Goal: Information Seeking & Learning: Learn about a topic

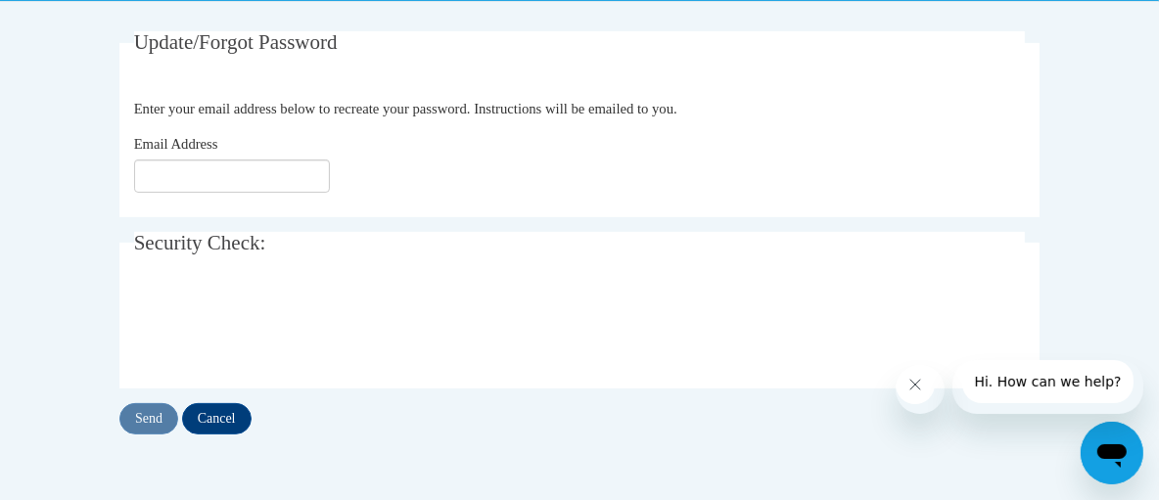
scroll to position [310, 0]
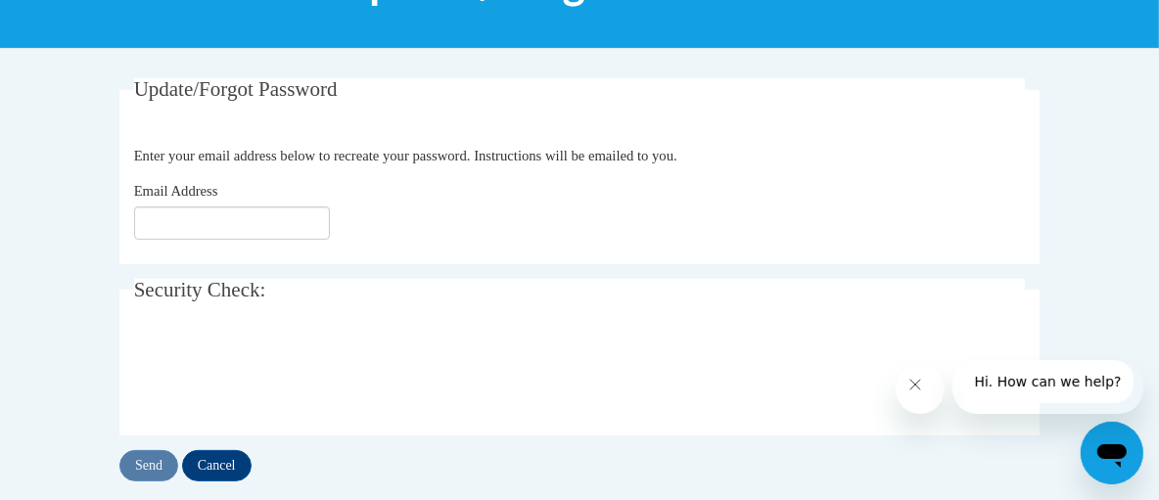
drag, startPoint x: 1167, startPoint y: 234, endPoint x: 1172, endPoint y: 194, distance: 40.4
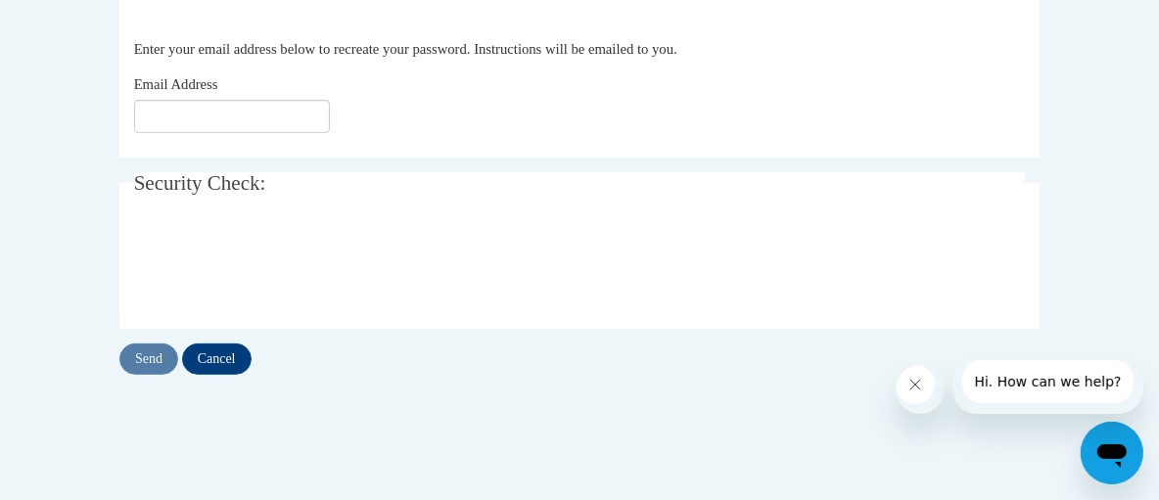
scroll to position [424, 0]
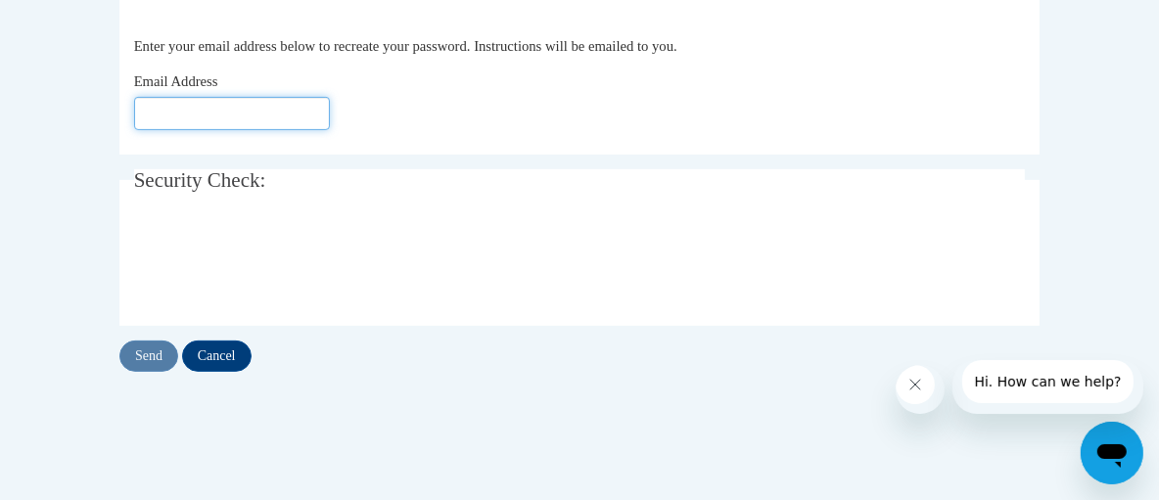
click at [161, 130] on input "Email Address" at bounding box center [232, 113] width 196 height 33
type input "ekekambonde@gmail.com"
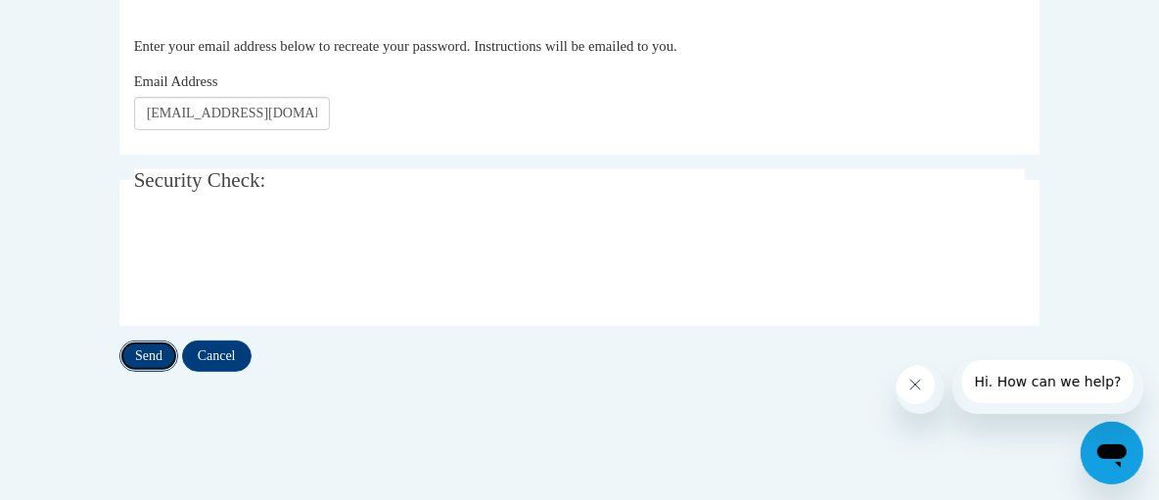
click at [153, 372] on input "Send" at bounding box center [148, 356] width 59 height 31
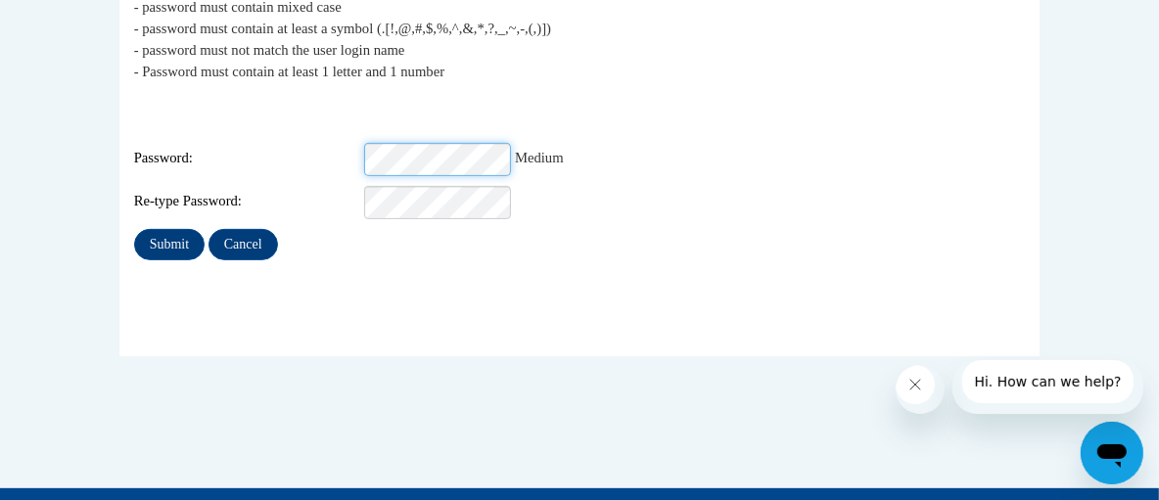
scroll to position [471, 0]
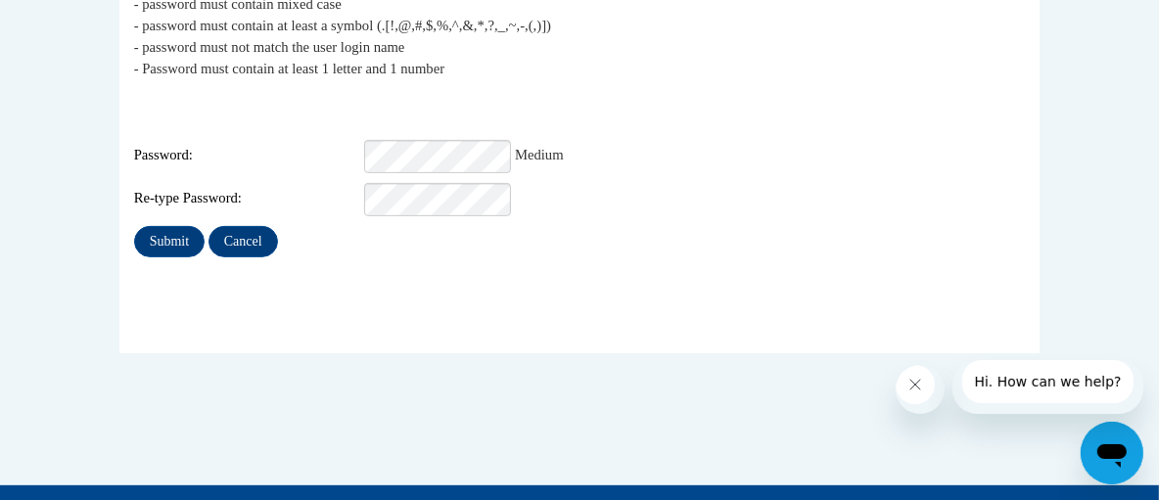
drag, startPoint x: 428, startPoint y: 192, endPoint x: 349, endPoint y: 341, distance: 168.6
click at [349, 341] on fieldset "My Password The new password must match the following requirements: - password …" at bounding box center [579, 138] width 920 height 432
click at [169, 252] on input "Submit" at bounding box center [169, 241] width 70 height 31
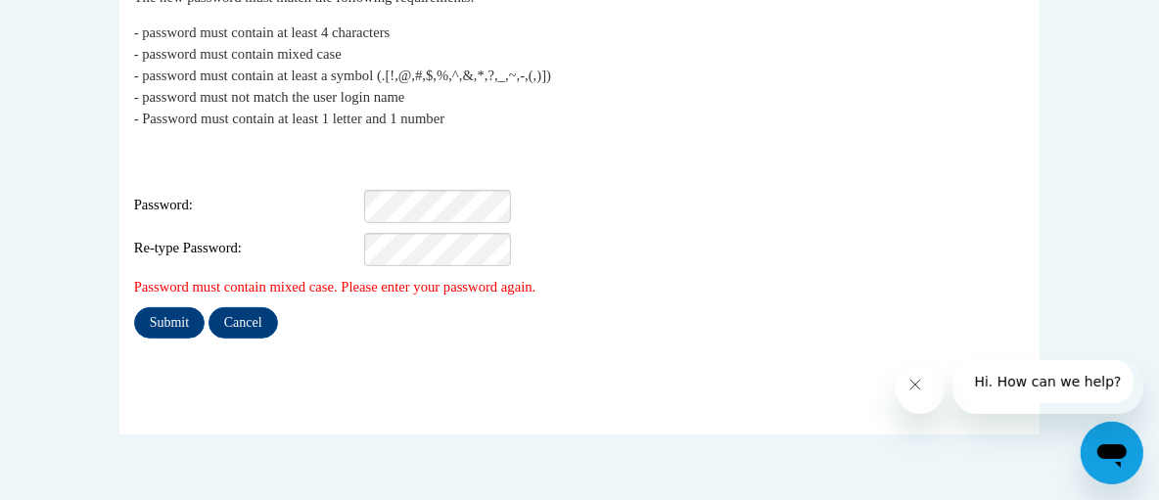
scroll to position [439, 0]
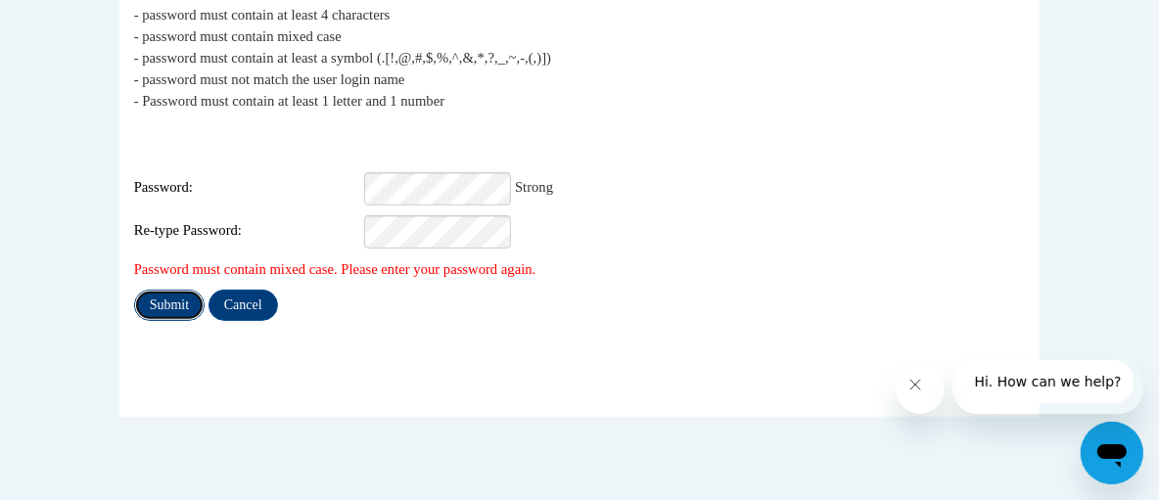
click at [181, 319] on input "Submit" at bounding box center [169, 305] width 70 height 31
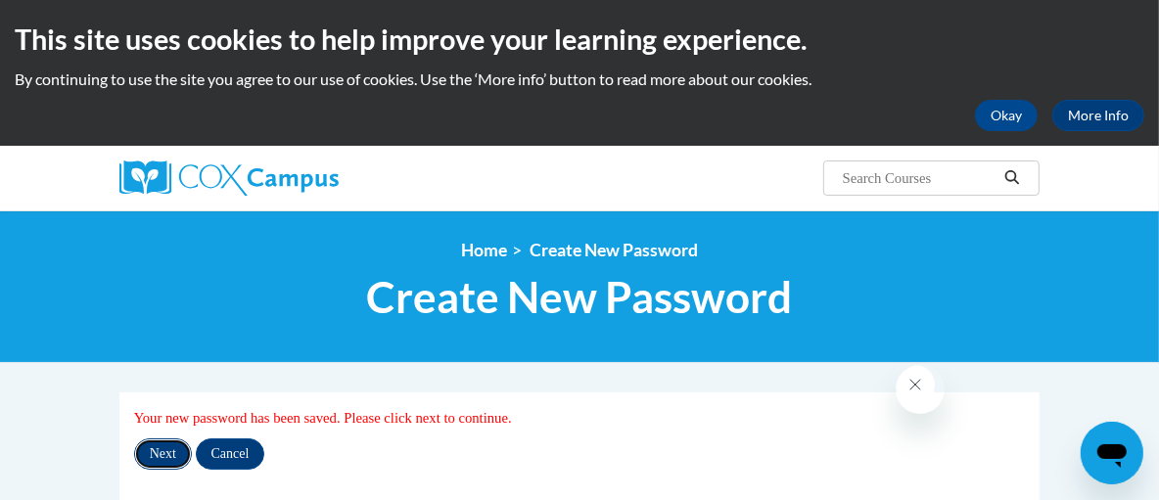
click at [171, 470] on input "Next" at bounding box center [163, 454] width 58 height 31
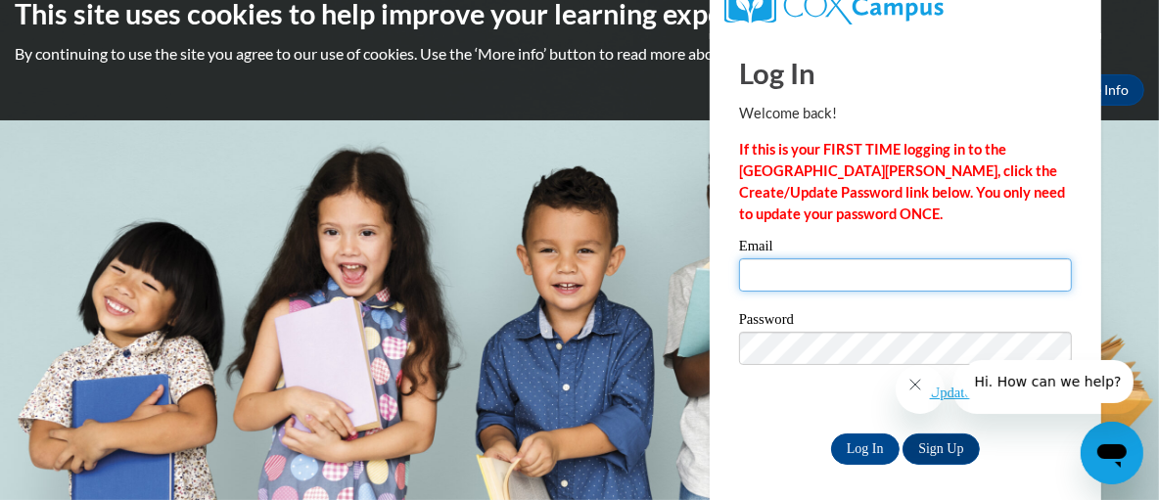
click at [773, 273] on input "Email" at bounding box center [905, 274] width 333 height 33
type input "ekekambonde@gmail.com"
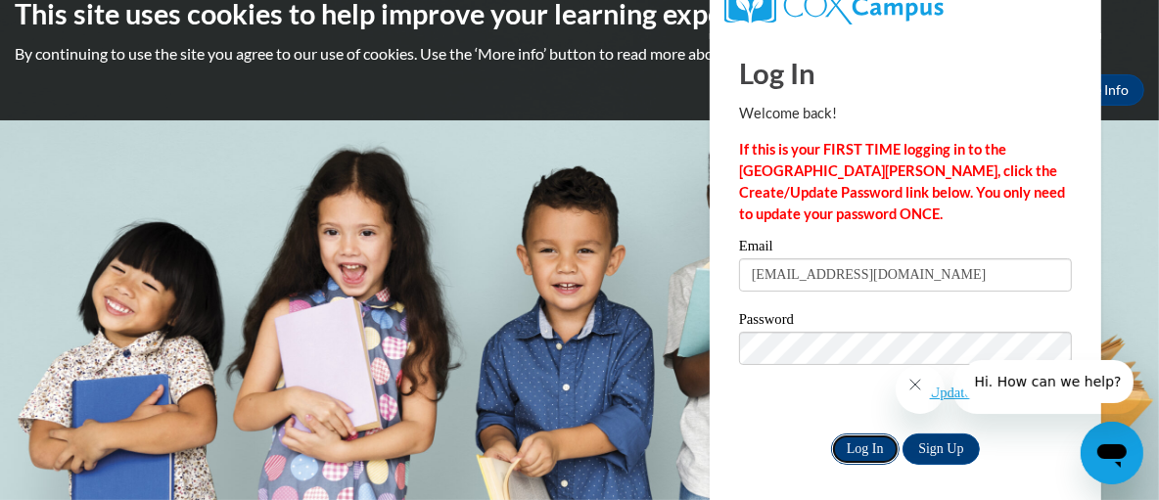
click at [851, 443] on input "Log In" at bounding box center [865, 449] width 69 height 31
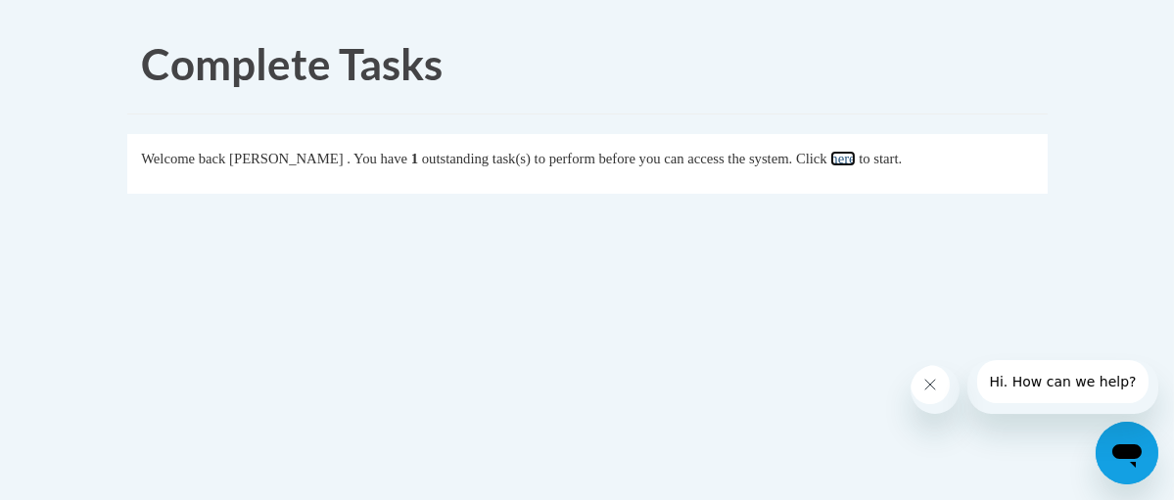
click at [855, 158] on link "here" at bounding box center [842, 159] width 24 height 16
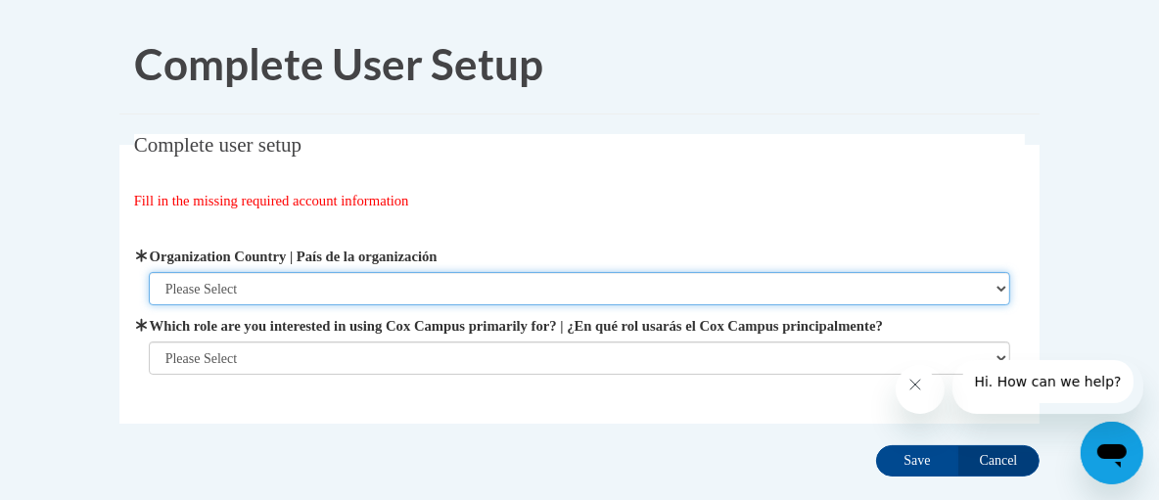
click at [196, 294] on select "Please Select United States | Estados Unidos Outside of the United States | Fue…" at bounding box center [580, 288] width 862 height 33
select select "2ba6c5f2-6ab4-47b5-9408-0a73ae60d186"
click at [149, 272] on select "Please Select United States | Estados Unidos Outside of the United States | Fue…" at bounding box center [580, 288] width 862 height 33
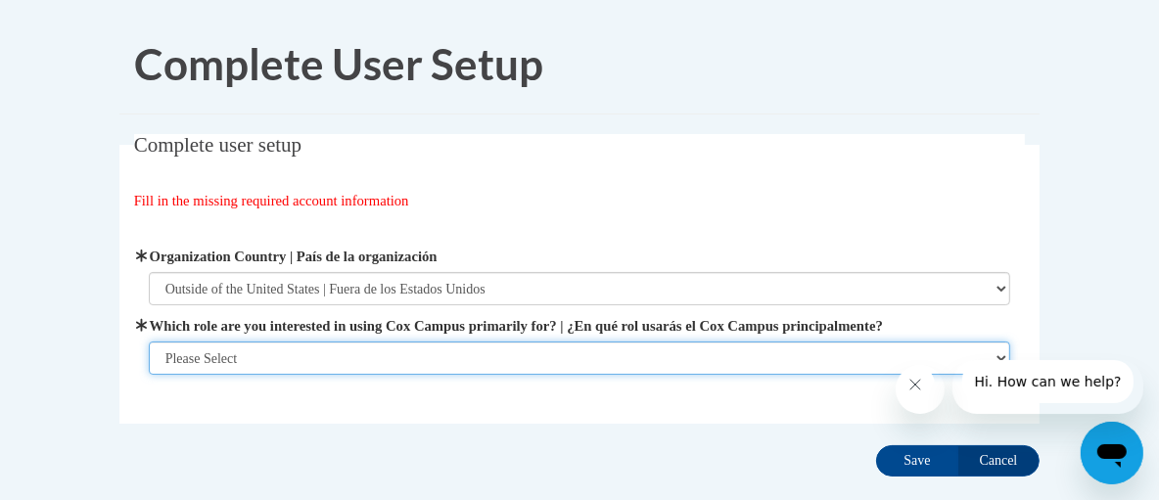
click at [1000, 355] on select "Please Select College/University | Colegio/Universidad Community/Nonprofit Part…" at bounding box center [580, 358] width 862 height 33
select select "fbf2d438-af2f-41f8-98f1-81c410e29de3"
click at [149, 375] on select "Please Select College/University | Colegio/Universidad Community/Nonprofit Part…" at bounding box center [580, 358] width 862 height 33
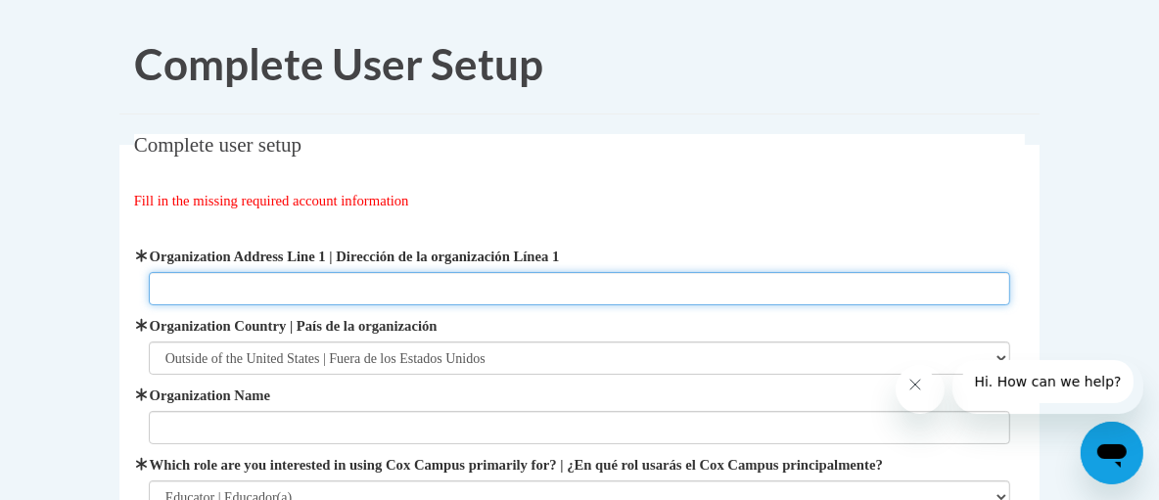
click at [286, 293] on input "Organization Address Line 1 | Dirección de la organización Línea 1" at bounding box center [580, 288] width 862 height 33
type input "WINDHOEK"
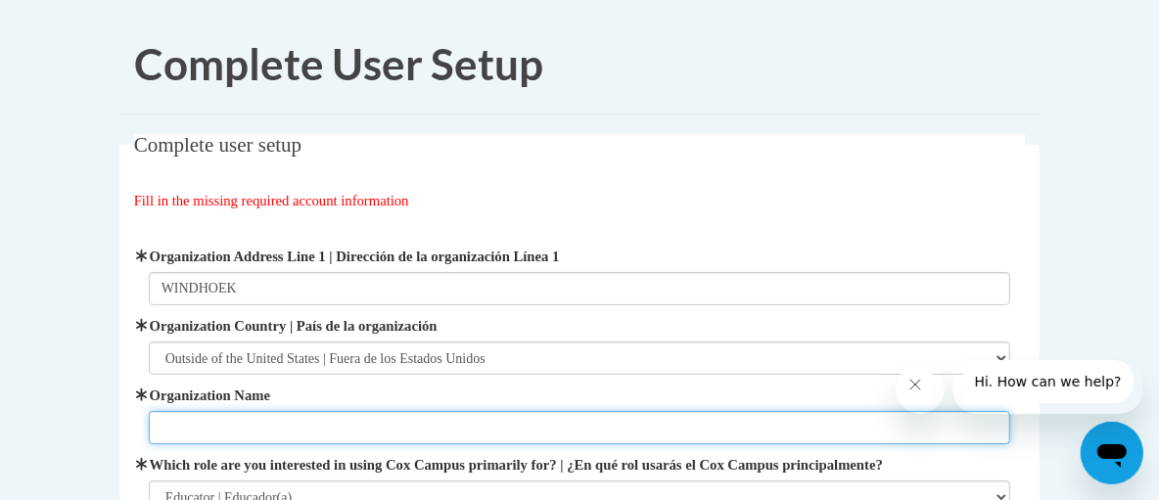
click at [277, 425] on input "Organization Name" at bounding box center [580, 427] width 862 height 33
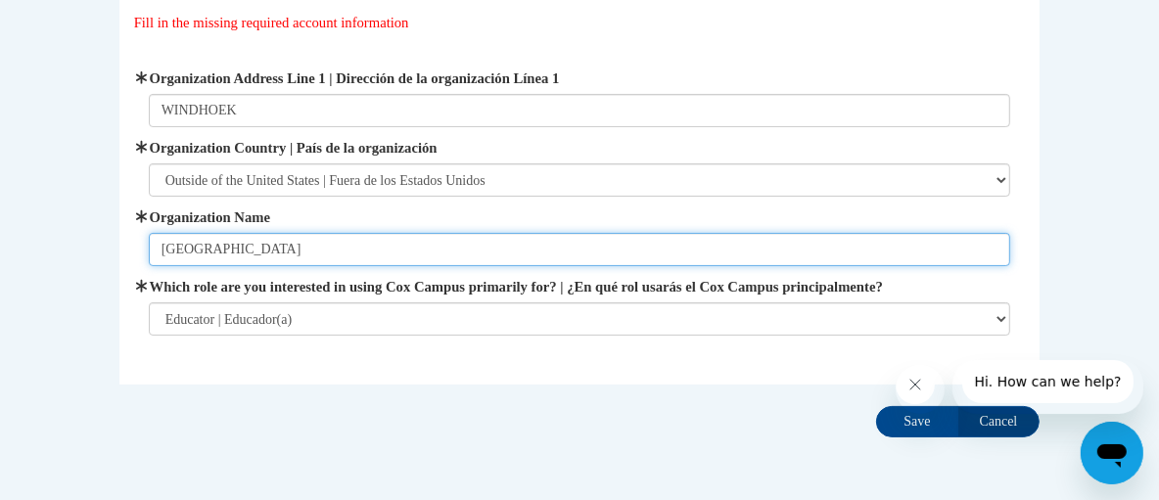
scroll to position [181, 0]
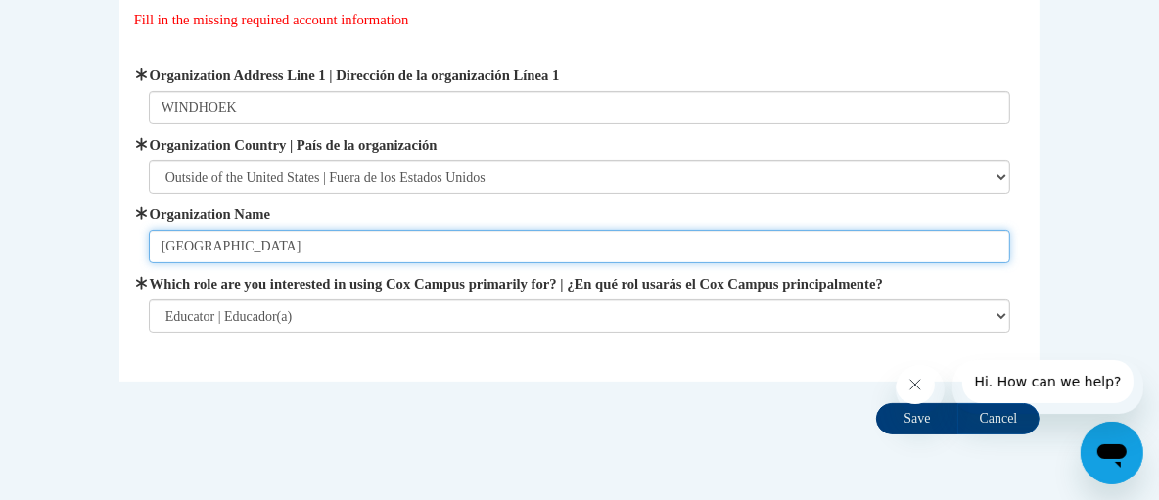
type input "University of Namibia"
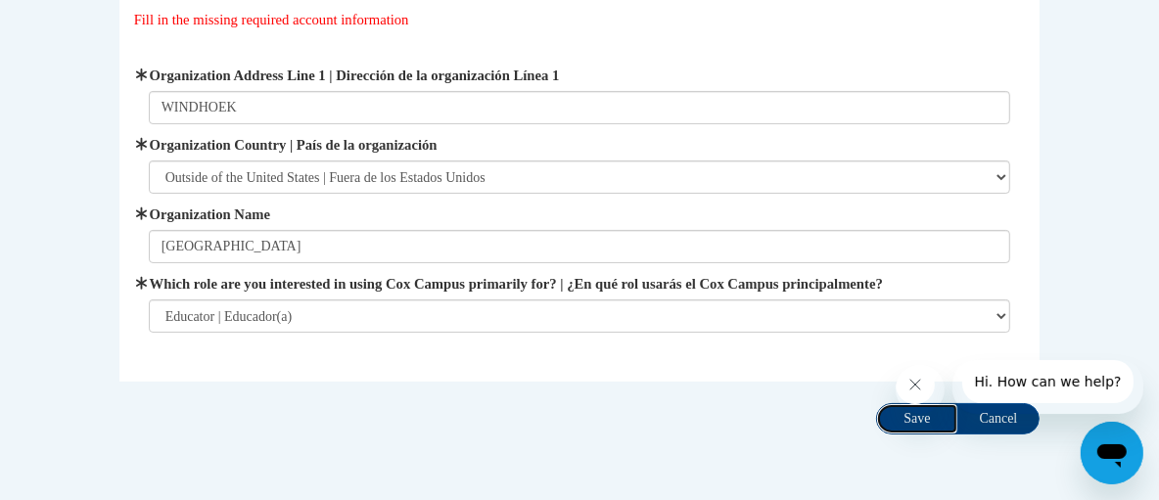
click at [892, 415] on input "Save" at bounding box center [917, 418] width 82 height 31
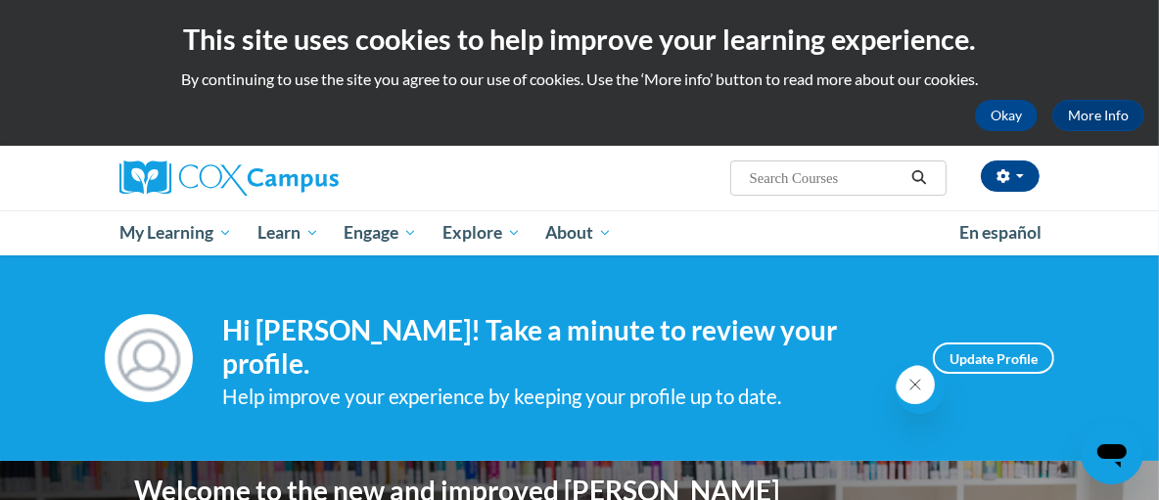
click at [912, 172] on icon "Search" at bounding box center [919, 177] width 18 height 15
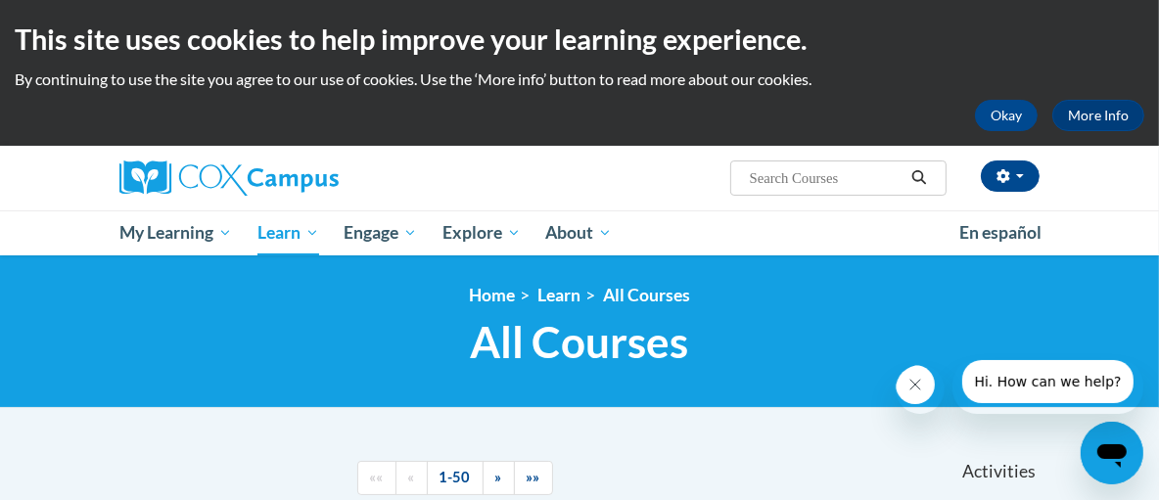
scroll to position [396, 0]
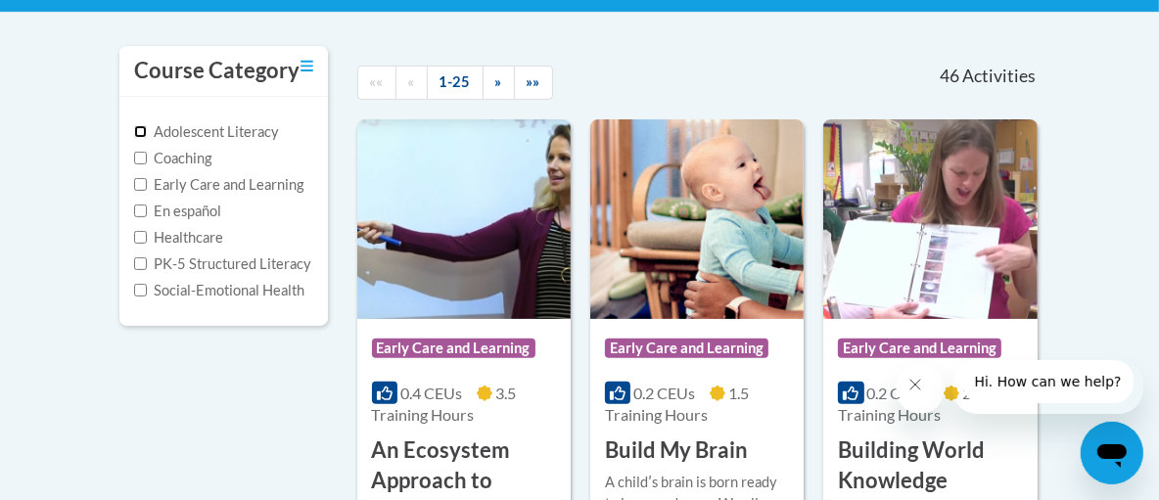
click at [141, 138] on input "Adolescent Literacy" at bounding box center [140, 131] width 13 height 13
checkbox input "true"
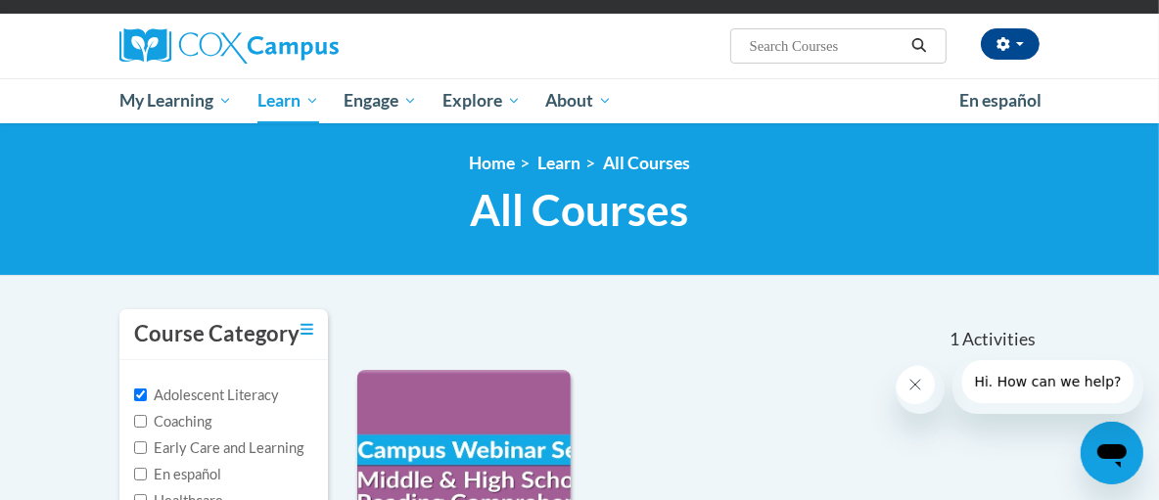
scroll to position [135, 0]
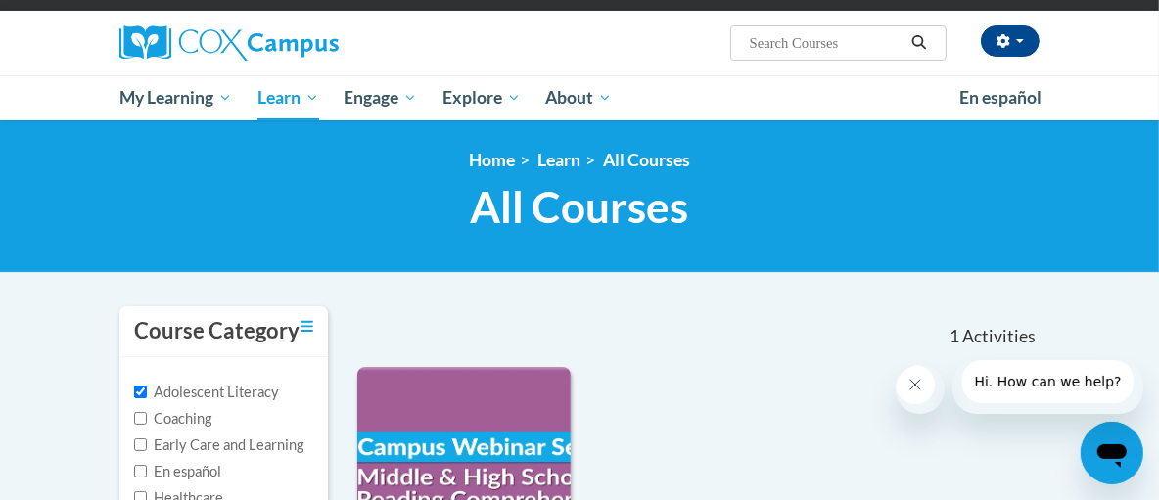
click at [915, 49] on icon "Search" at bounding box center [919, 42] width 18 height 15
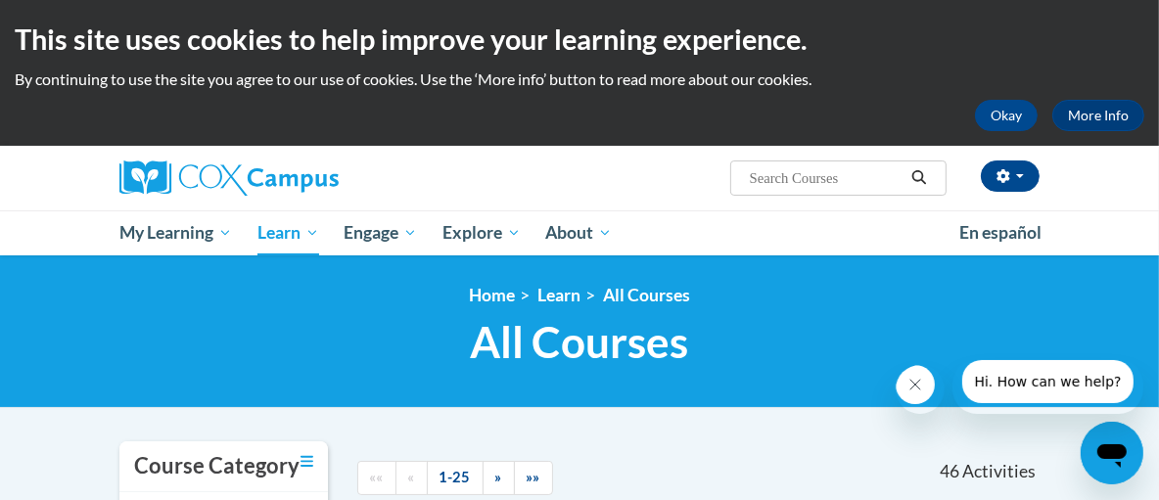
click at [814, 182] on input "Search..." at bounding box center [826, 177] width 157 height 23
type input "writing"
click at [927, 177] on icon "Search" at bounding box center [919, 177] width 18 height 15
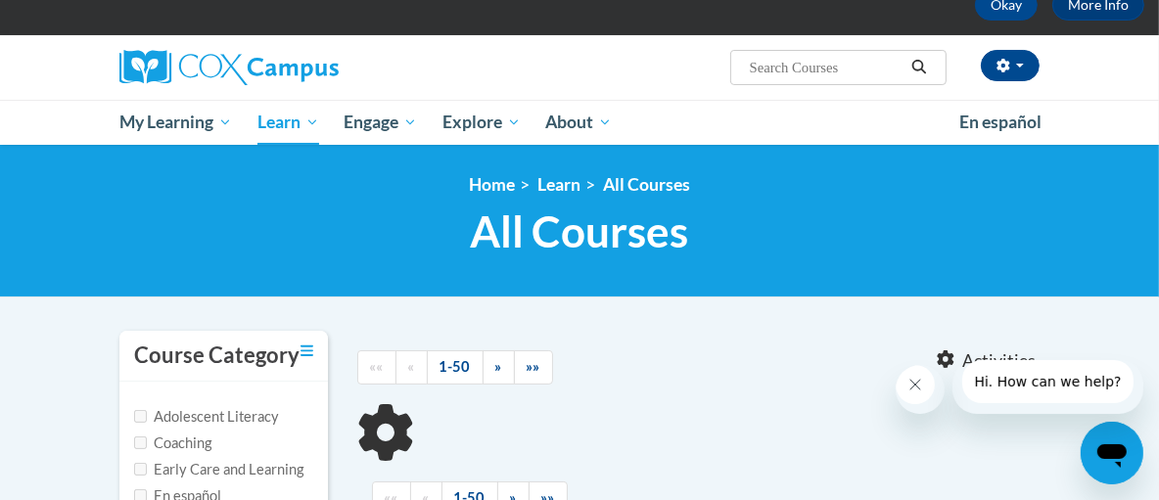
type input "writing"
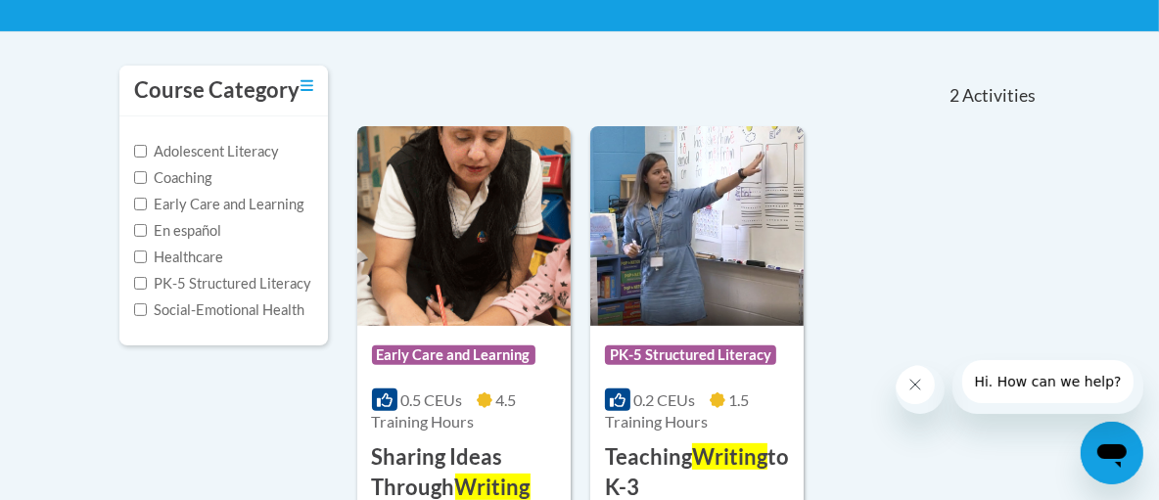
scroll to position [341, 0]
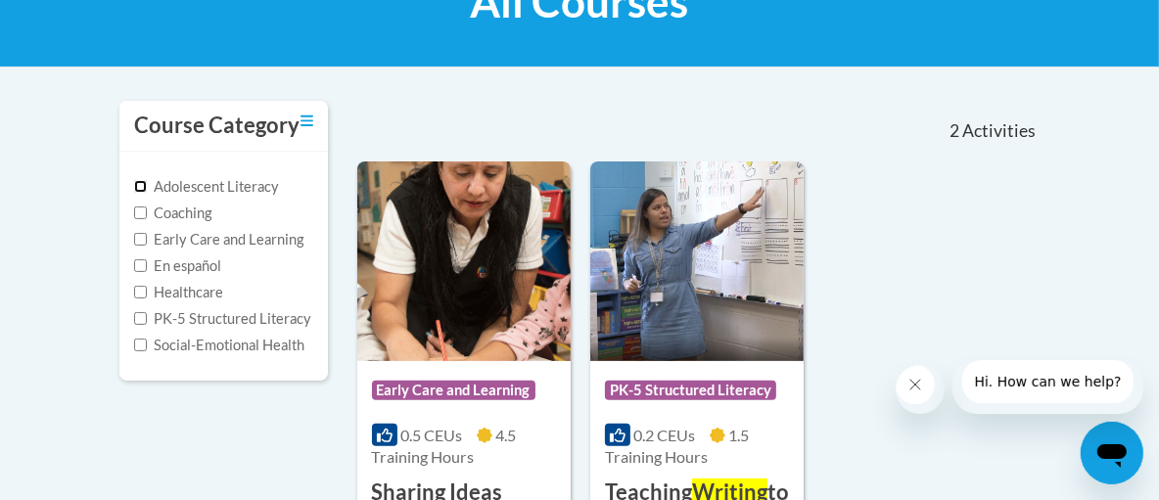
click at [139, 193] on input "Adolescent Literacy" at bounding box center [140, 186] width 13 height 13
checkbox input "true"
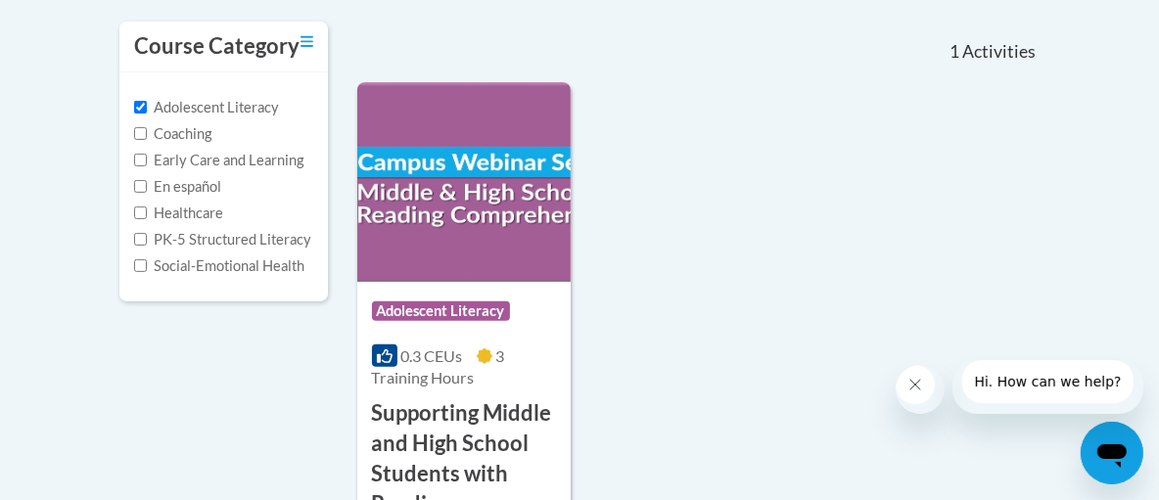
scroll to position [397, 0]
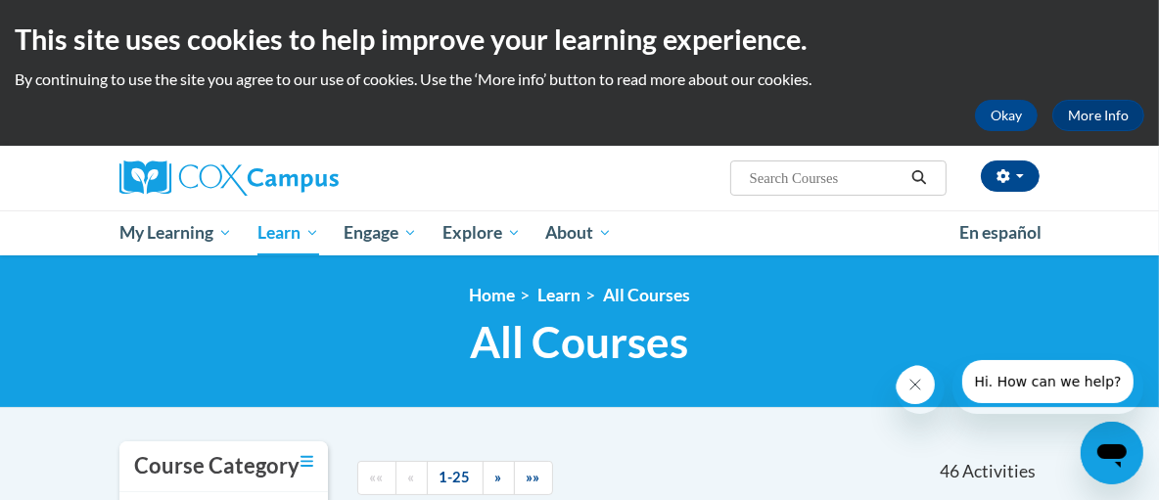
click at [774, 182] on input "Search..." at bounding box center [826, 177] width 157 height 23
type input "writing"
click at [914, 175] on icon "Search" at bounding box center [918, 177] width 15 height 15
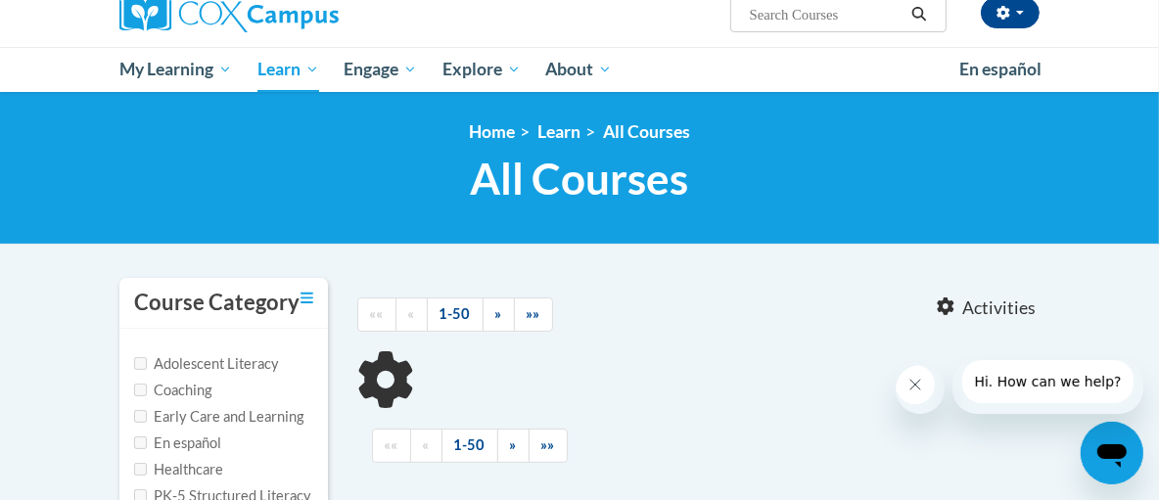
type input "writing"
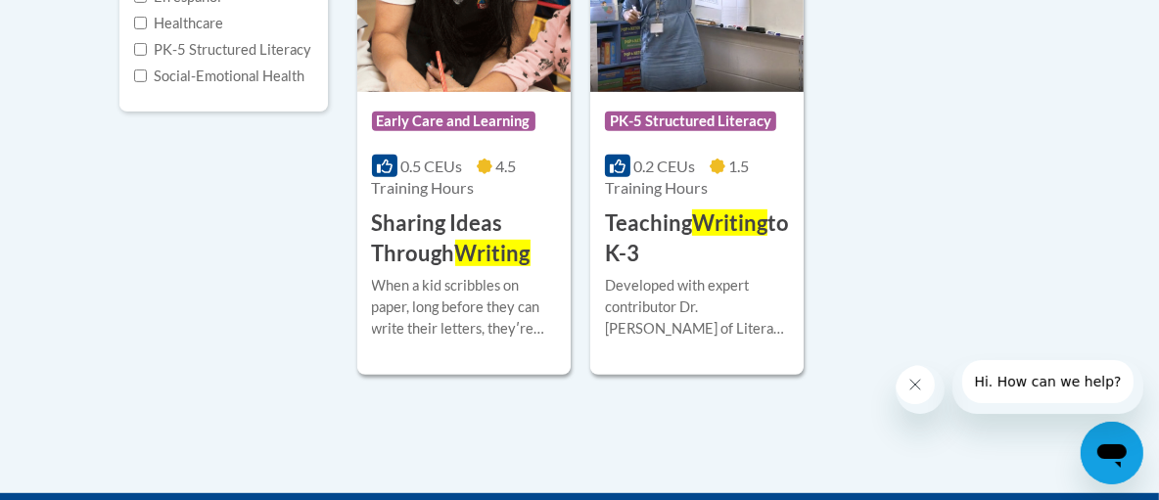
scroll to position [613, 0]
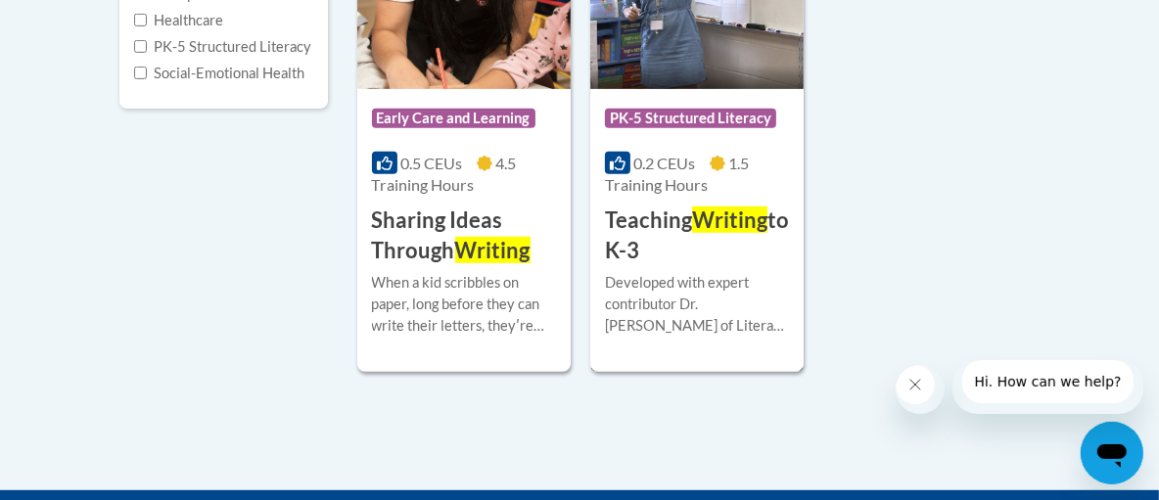
click at [653, 245] on h3 "Teaching Writing to K-3" at bounding box center [697, 236] width 184 height 61
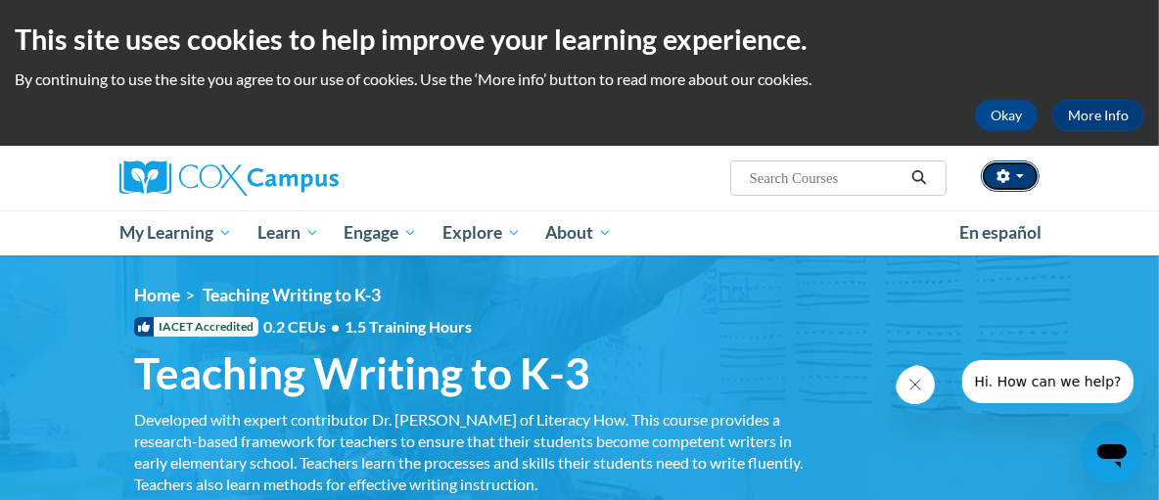
click at [1024, 175] on button "button" at bounding box center [1010, 176] width 59 height 31
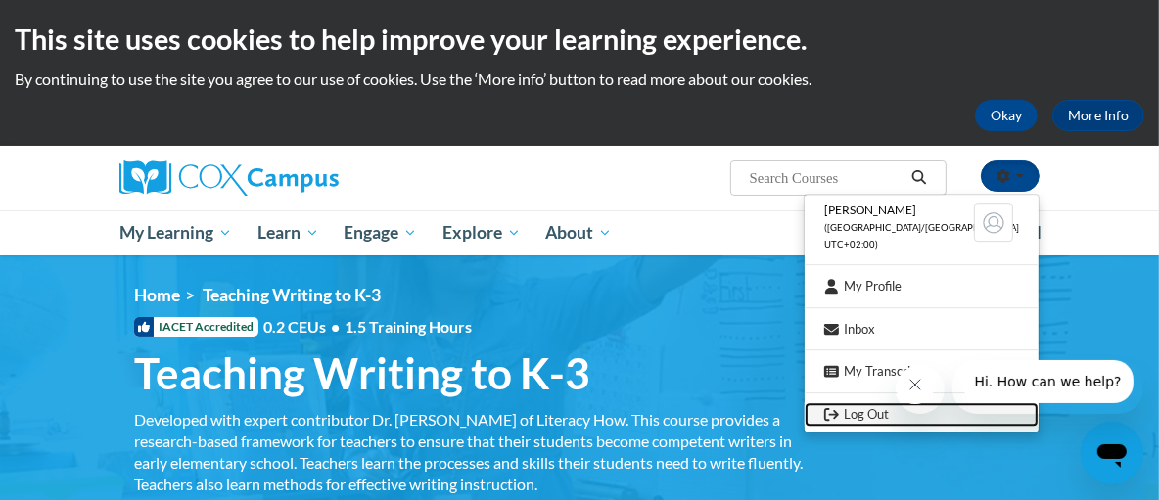
click at [870, 410] on link "Log Out" at bounding box center [922, 414] width 234 height 24
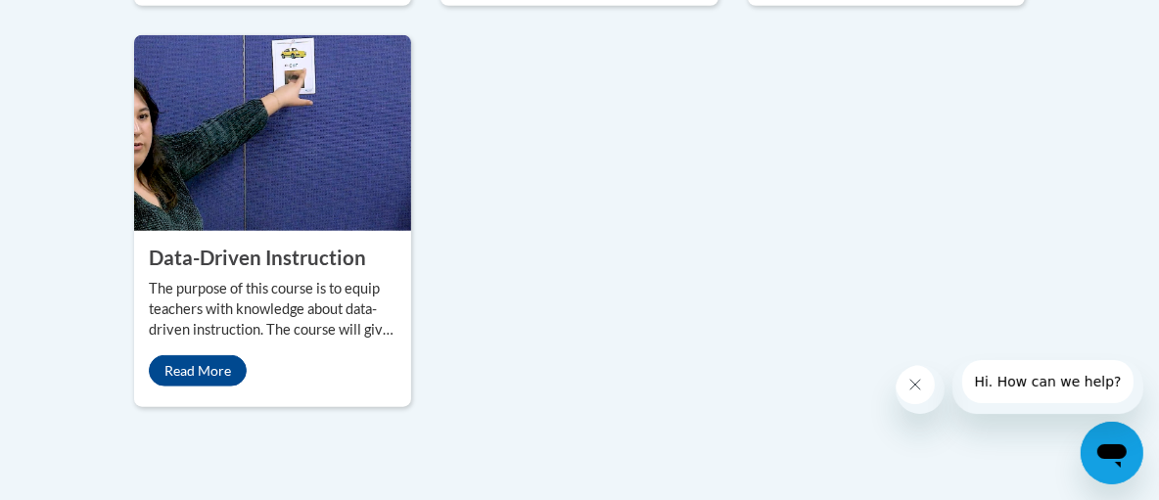
scroll to position [1459, 0]
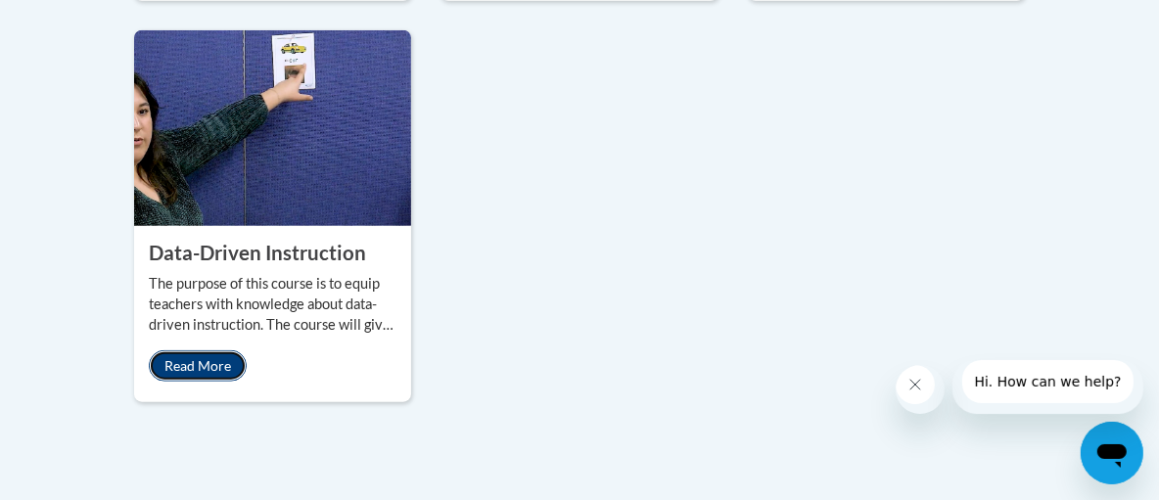
click at [171, 382] on link "Read More" at bounding box center [198, 365] width 98 height 31
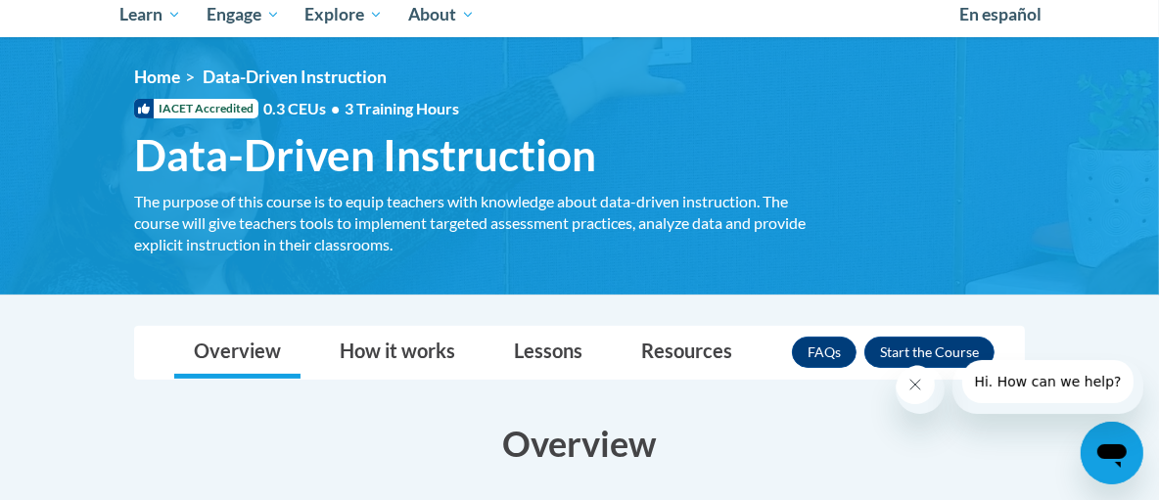
scroll to position [223, 0]
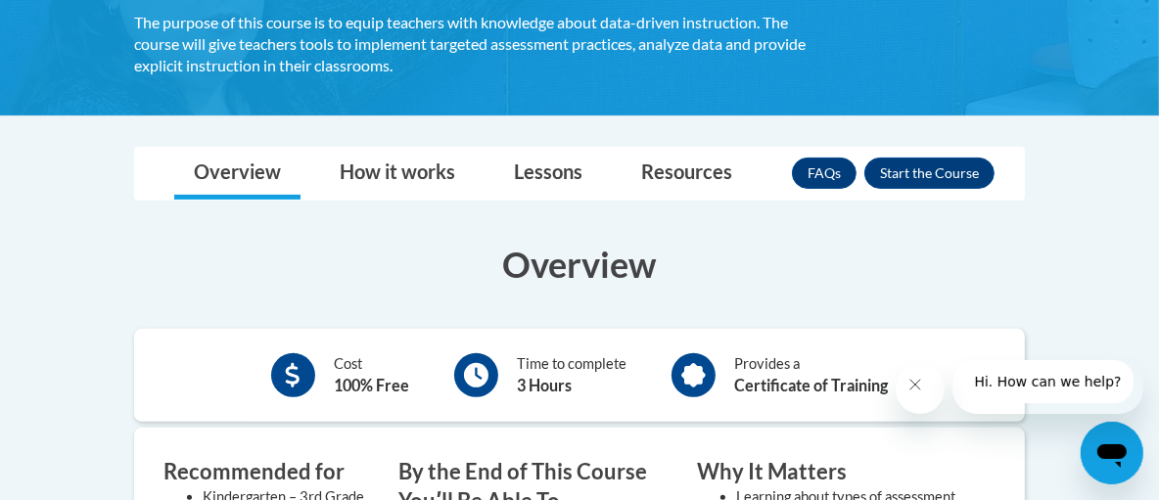
drag, startPoint x: 1167, startPoint y: 75, endPoint x: 1165, endPoint y: 161, distance: 85.2
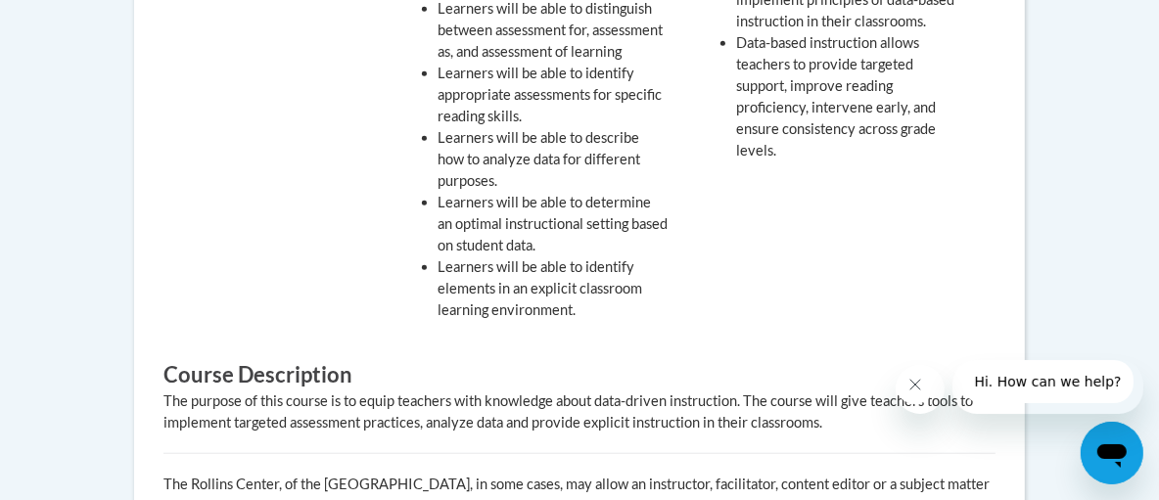
scroll to position [1094, 0]
